Goal: Task Accomplishment & Management: Complete application form

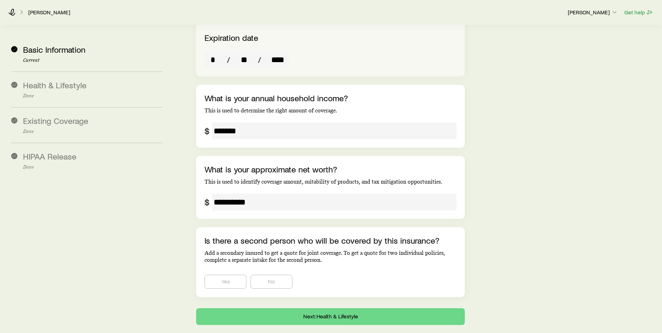
scroll to position [1386, 0]
click at [356, 308] on button "Next: Health & Lifestyle" at bounding box center [330, 316] width 269 height 17
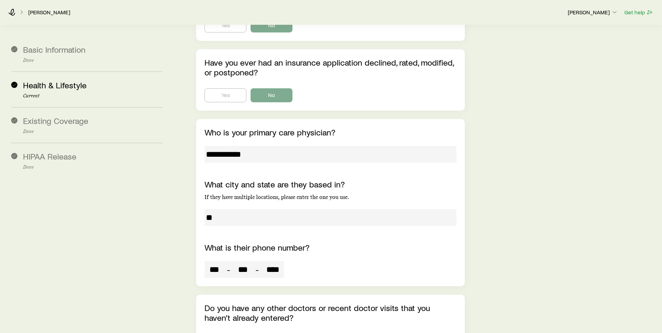
scroll to position [2750, 0]
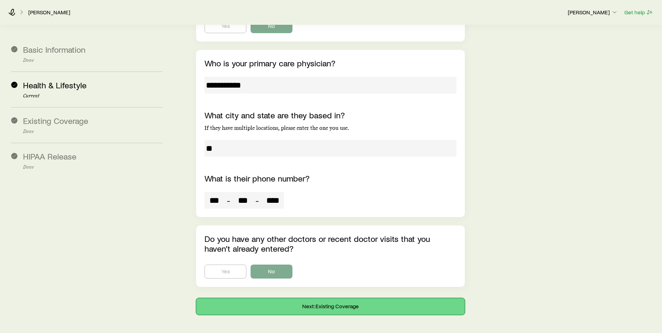
click at [327, 298] on button "Next: Existing Coverage" at bounding box center [330, 306] width 269 height 17
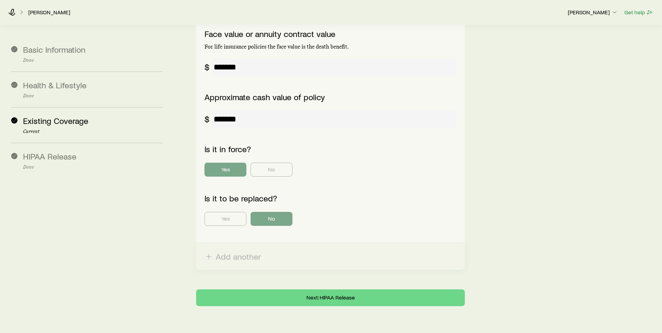
scroll to position [294, 0]
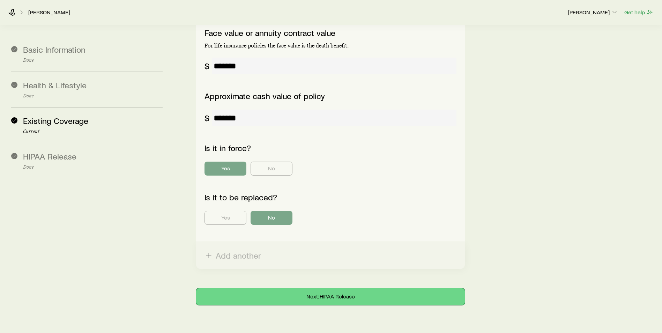
click at [321, 288] on button "Next: HIPAA Release" at bounding box center [330, 296] width 269 height 17
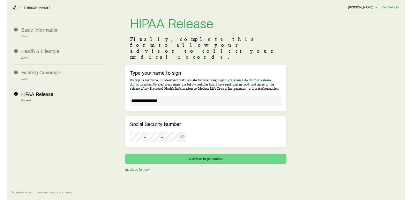
scroll to position [0, 0]
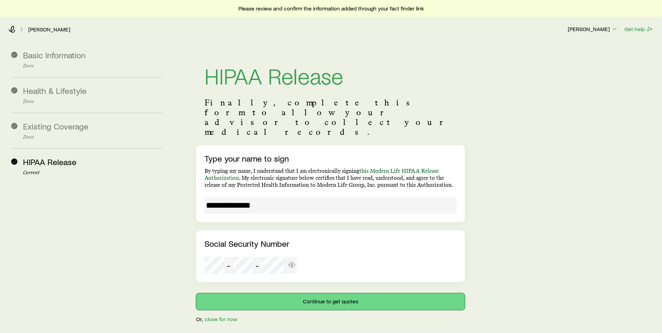
click at [311, 293] on button "Continue to get quotes" at bounding box center [330, 301] width 269 height 17
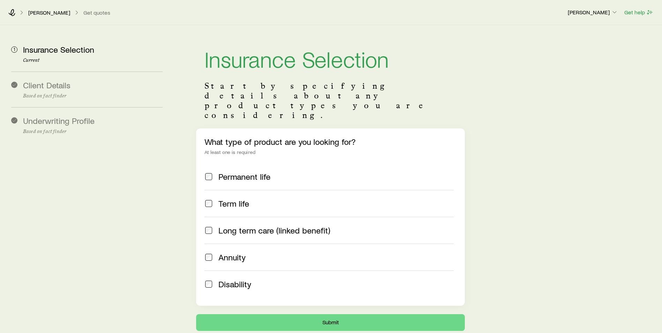
click at [213, 199] on span at bounding box center [209, 204] width 8 height 10
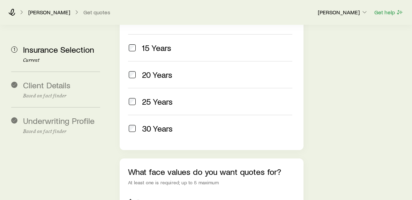
scroll to position [384, 0]
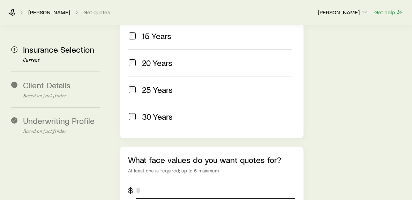
click at [142, 182] on input "tel" at bounding box center [215, 190] width 159 height 17
type input "*********"
click at [364, 124] on div "Insurance Selection Start by specifying details about any product types you are…" at bounding box center [260, 5] width 292 height 729
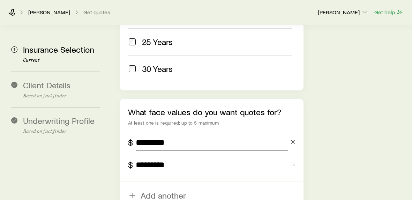
scroll to position [489, 0]
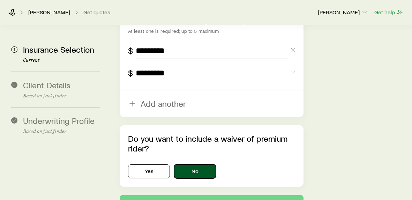
scroll to position [563, 0]
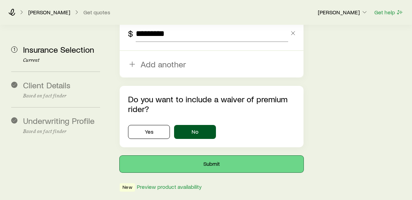
click at [214, 156] on button "Submit" at bounding box center [212, 164] width 184 height 17
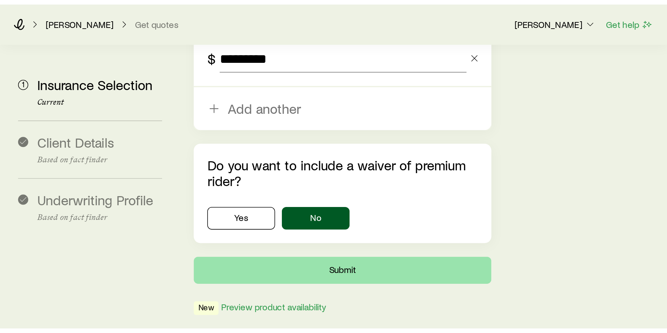
scroll to position [0, 0]
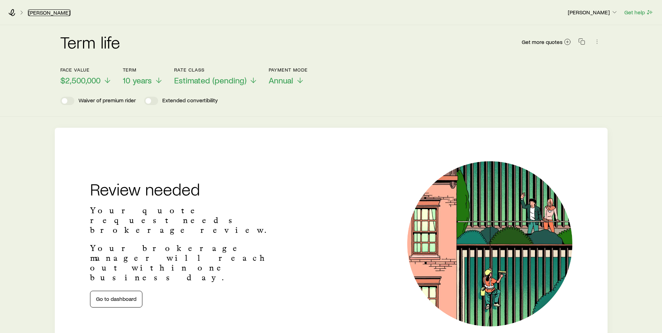
click at [46, 13] on link "Bixler, Timothy" at bounding box center [49, 12] width 43 height 7
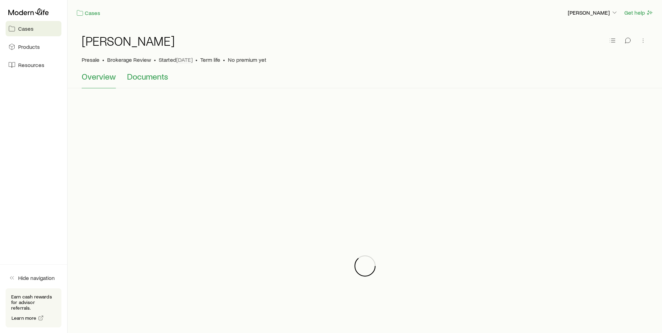
click at [147, 81] on span "Documents" at bounding box center [147, 77] width 41 height 10
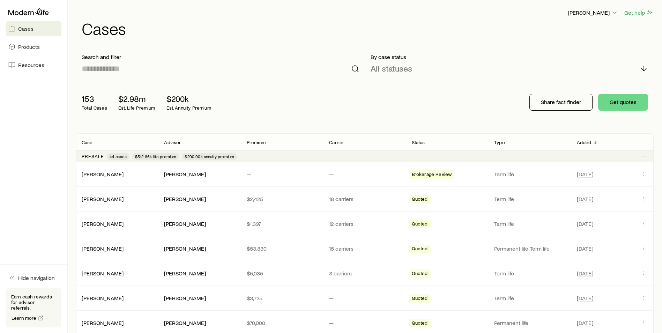
click at [184, 77] on div "Search and filter" at bounding box center [220, 65] width 289 height 35
click at [87, 175] on link "Bixler, Timothy" at bounding box center [103, 173] width 42 height 7
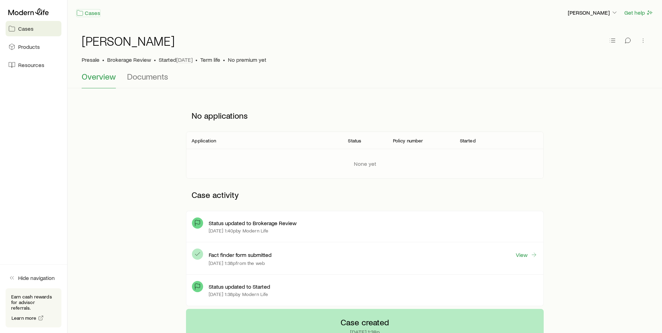
click at [91, 15] on link "Cases" at bounding box center [88, 13] width 24 height 8
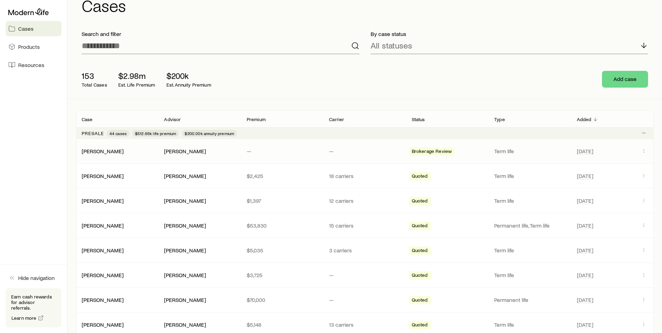
scroll to position [35, 0]
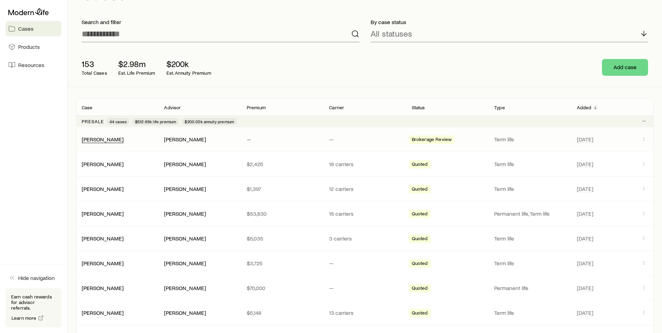
click at [106, 142] on div "Bixler, Timothy" at bounding box center [103, 139] width 42 height 7
click at [93, 141] on link "Bixler, Timothy" at bounding box center [103, 138] width 42 height 7
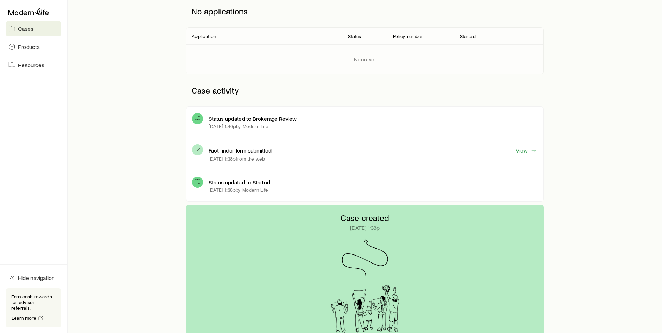
scroll to position [105, 0]
click at [528, 149] on link "View" at bounding box center [527, 150] width 22 height 8
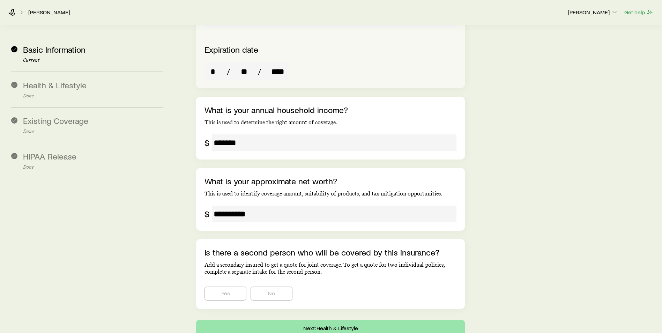
scroll to position [1386, 0]
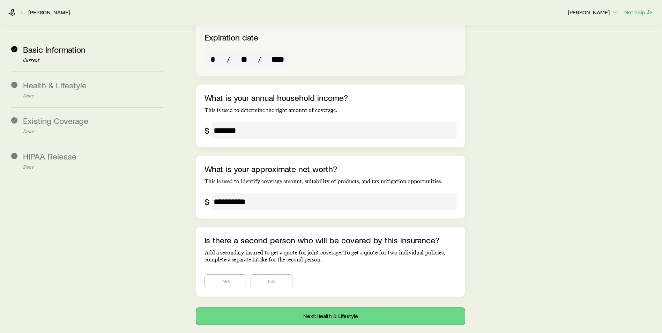
click at [312, 308] on button "Next: Health & Lifestyle" at bounding box center [330, 316] width 269 height 17
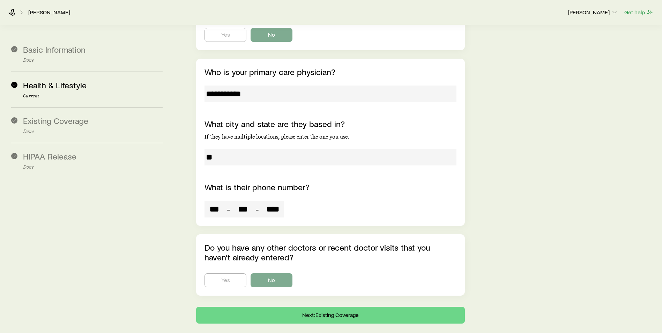
scroll to position [2750, 0]
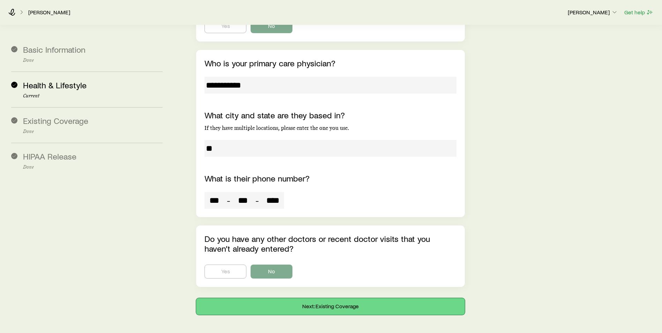
click at [288, 298] on button "Next: Existing Coverage" at bounding box center [330, 306] width 269 height 17
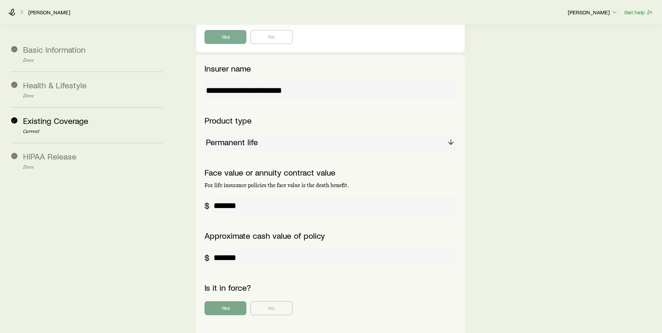
scroll to position [294, 0]
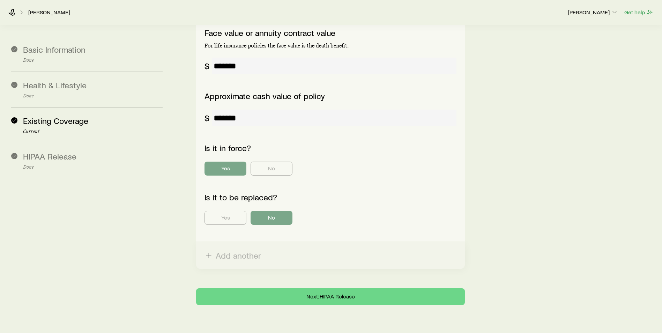
click at [254, 287] on div "**********" at bounding box center [331, 38] width 662 height 630
click at [252, 288] on button "Next: HIPAA Release" at bounding box center [330, 296] width 269 height 17
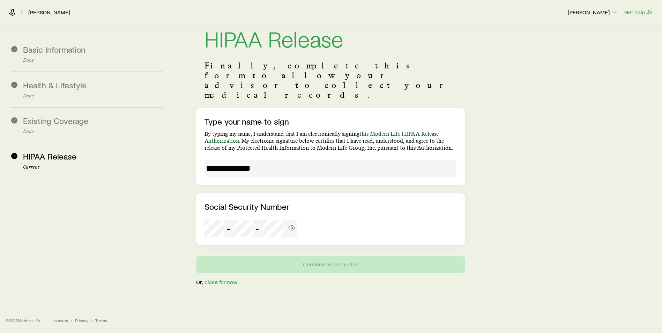
scroll to position [0, 0]
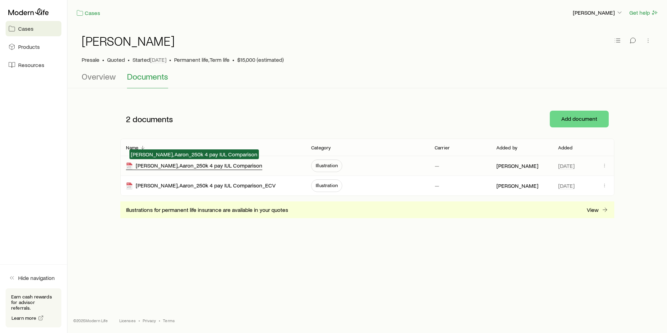
click at [182, 166] on div "[PERSON_NAME], Aaron_250k 4 pay IUL Comparison" at bounding box center [194, 166] width 136 height 8
click at [182, 167] on div "[PERSON_NAME], Aaron_250k 4 pay IUL Comparison" at bounding box center [194, 166] width 136 height 8
